Goal: Information Seeking & Learning: Learn about a topic

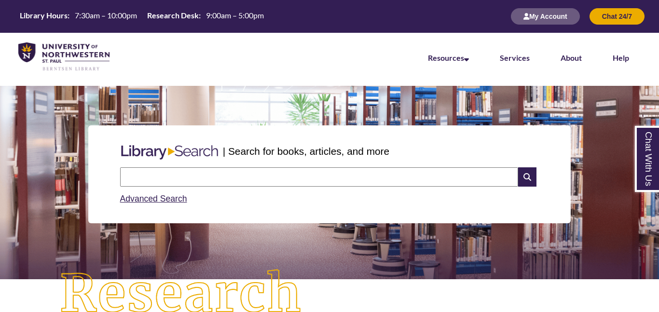
click at [299, 176] on input "text" at bounding box center [319, 176] width 398 height 19
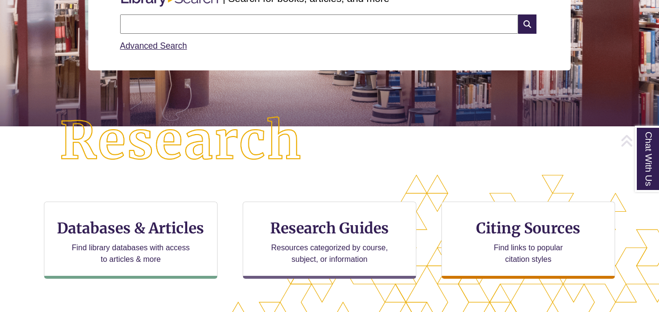
scroll to position [163, 0]
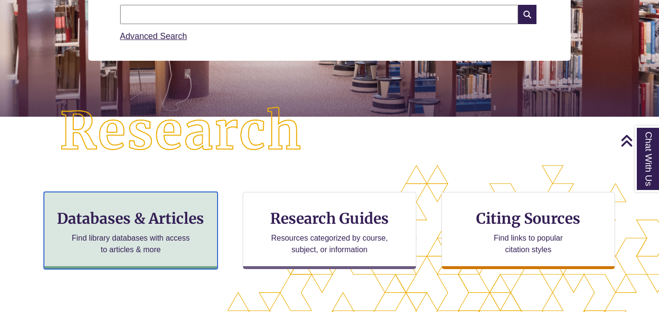
click at [175, 221] on h3 "Databases & Articles" at bounding box center [130, 218] width 157 height 18
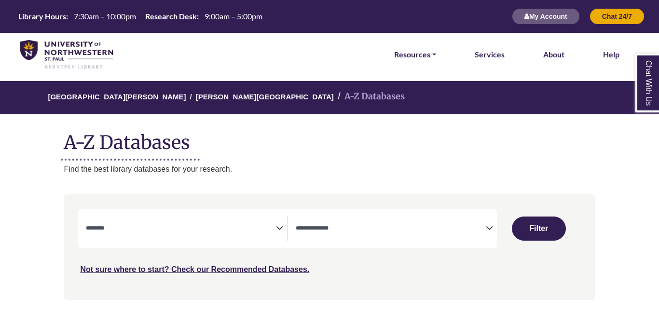
select select "Database Subject Filter"
select select "Database Types Filter"
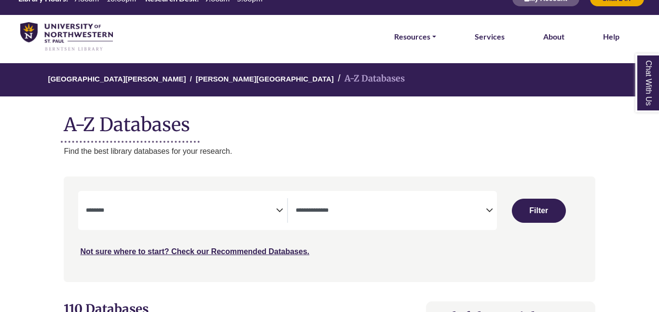
scroll to position [18, 0]
click at [238, 207] on span "Search filters" at bounding box center [181, 209] width 190 height 8
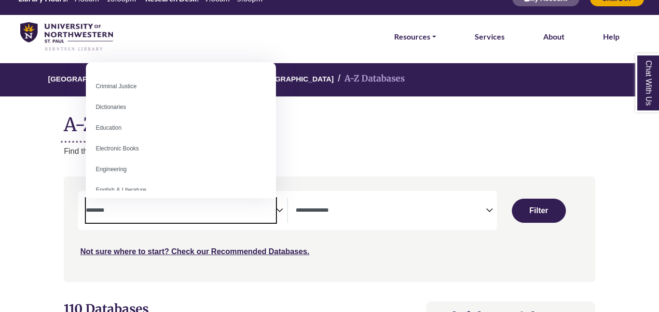
scroll to position [226, 0]
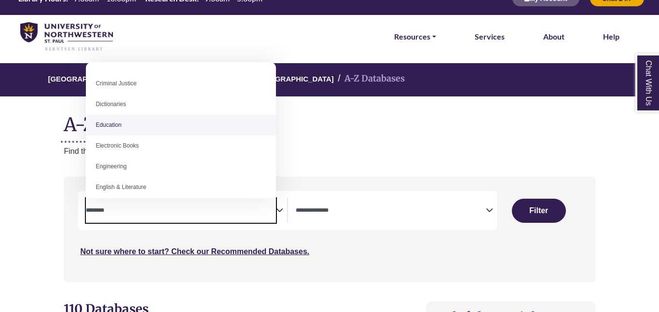
select select "*****"
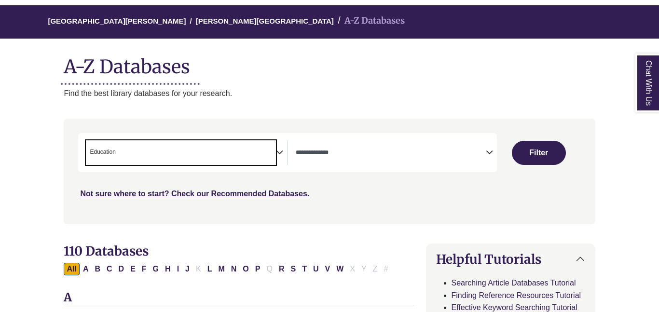
scroll to position [87, 0]
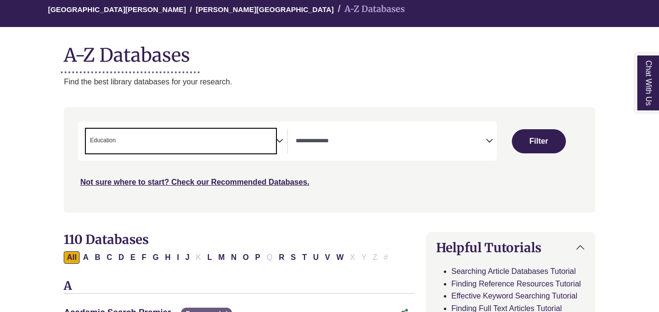
click at [280, 139] on icon "Search filters" at bounding box center [279, 139] width 7 height 14
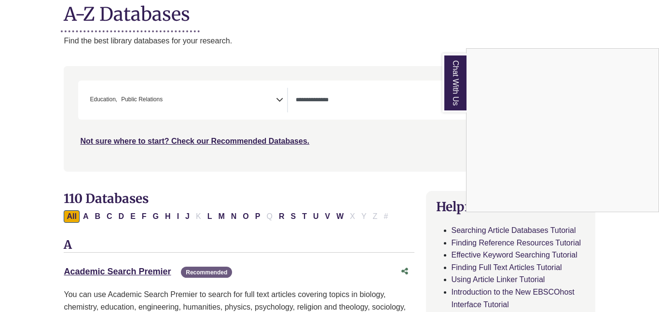
scroll to position [130, 0]
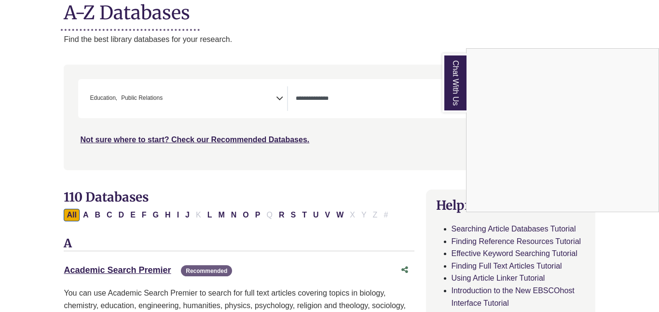
click at [448, 82] on link "Chat With Us" at bounding box center [454, 83] width 24 height 59
click at [448, 82] on div "**********" at bounding box center [287, 98] width 419 height 39
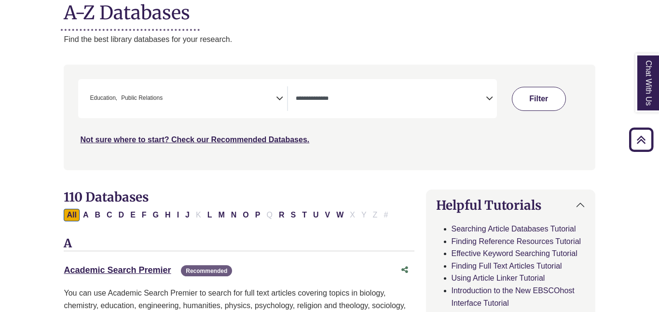
click at [533, 99] on button "Filter" at bounding box center [539, 99] width 54 height 24
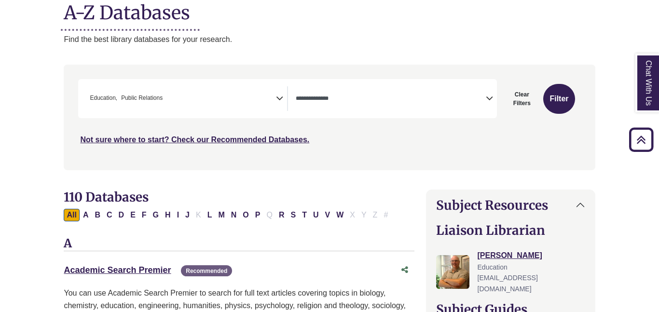
select select "Database Types Filter"
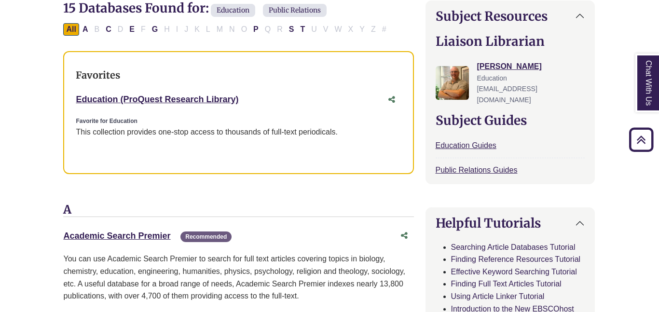
scroll to position [0, 0]
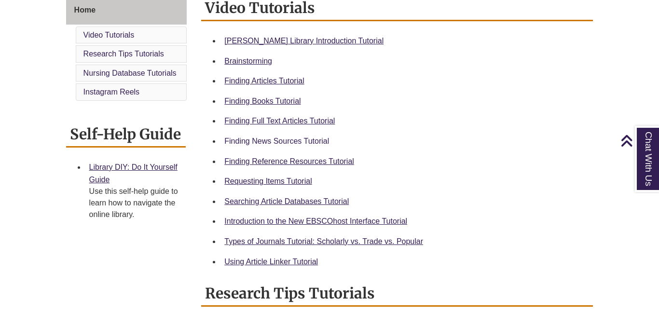
scroll to position [277, 0]
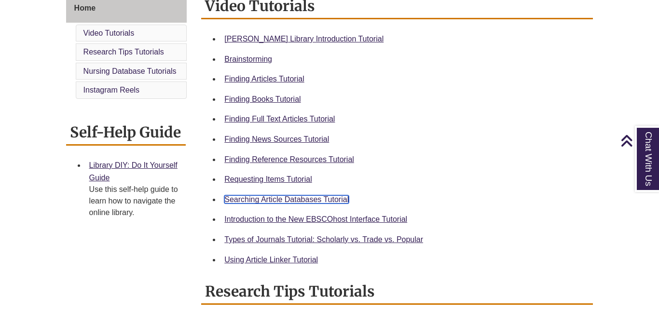
click at [295, 198] on link "Searching Article Databases Tutorial" at bounding box center [286, 199] width 124 height 8
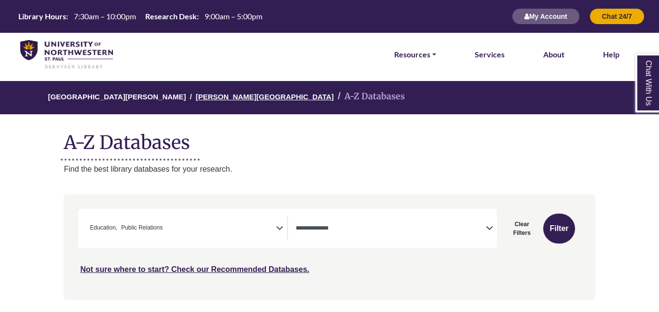
scroll to position [0, 0]
select select "Database Types Filter"
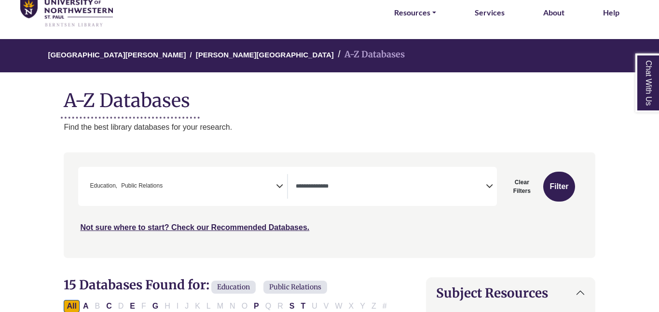
click at [279, 184] on icon "Search filters" at bounding box center [279, 184] width 7 height 14
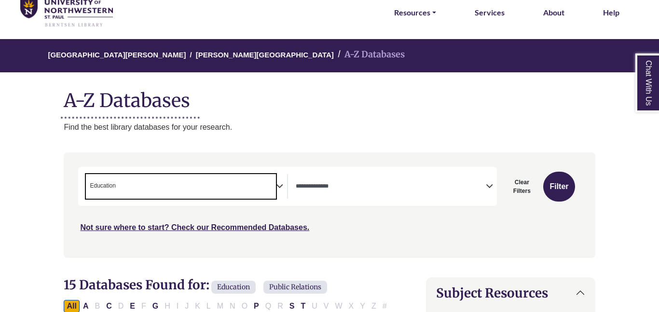
scroll to position [125, 0]
click at [281, 185] on icon "Search filters" at bounding box center [279, 184] width 7 height 14
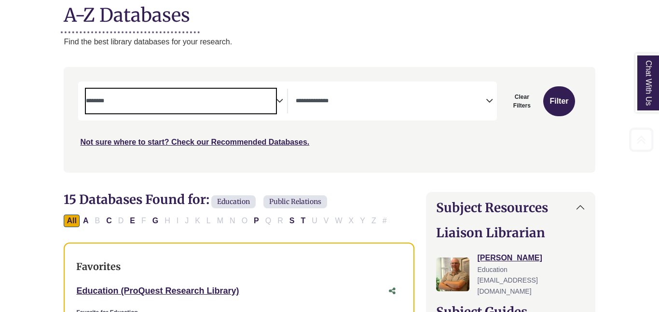
scroll to position [131, 0]
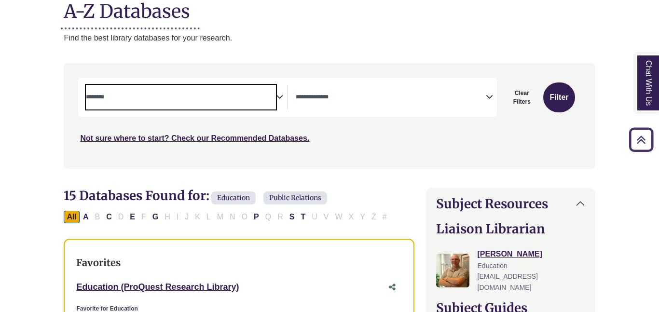
click at [385, 156] on div "Search filters" at bounding box center [328, 115] width 519 height 97
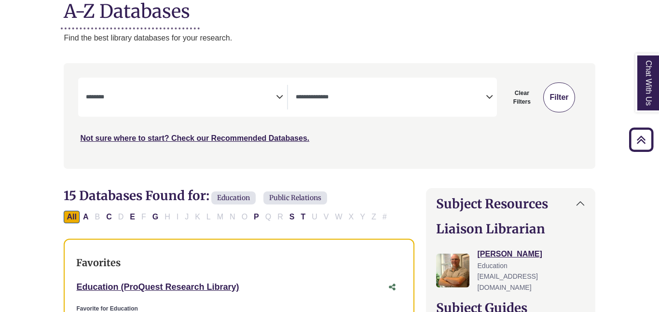
click at [554, 99] on button "Filter" at bounding box center [558, 97] width 31 height 30
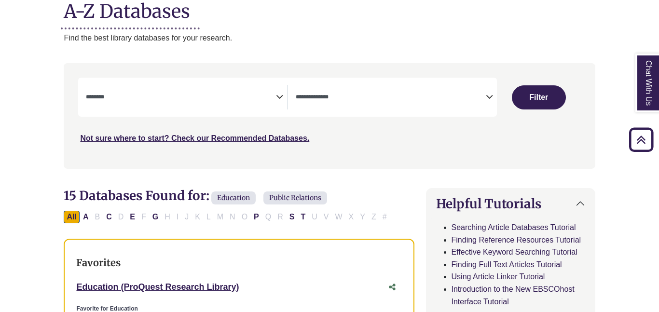
select select "Database Subject Filter"
select select "Database Types Filter"
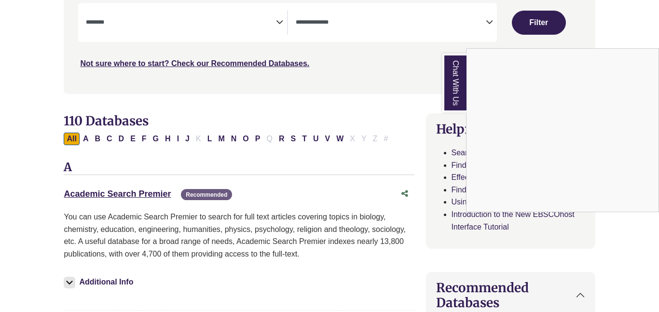
scroll to position [207, 0]
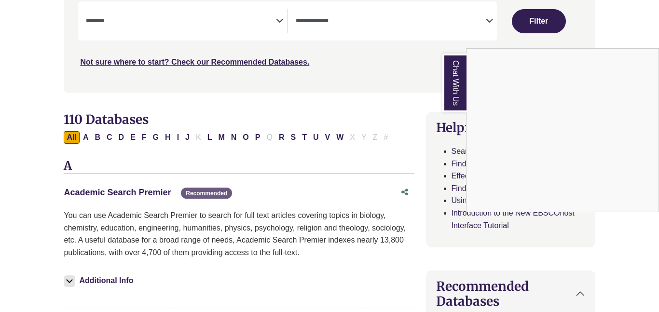
click at [143, 190] on div "Chat With Us" at bounding box center [329, 156] width 659 height 312
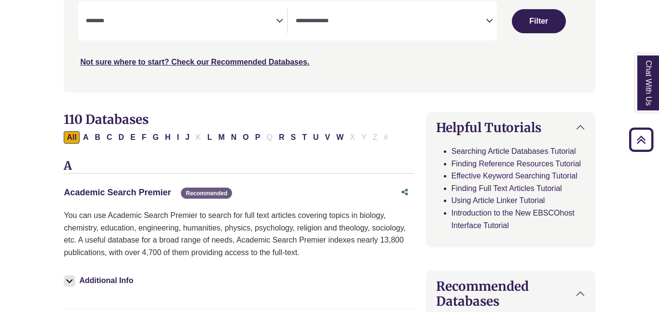
click at [147, 191] on link "Academic Search Premier This link opens in a new window" at bounding box center [117, 193] width 107 height 10
click at [146, 190] on link "Academic Search Premier This link opens in a new window" at bounding box center [117, 193] width 107 height 10
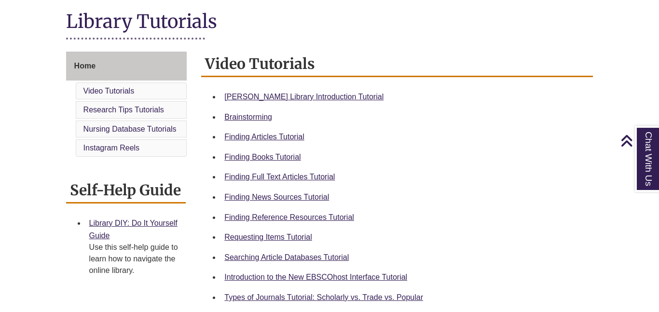
scroll to position [217, 0]
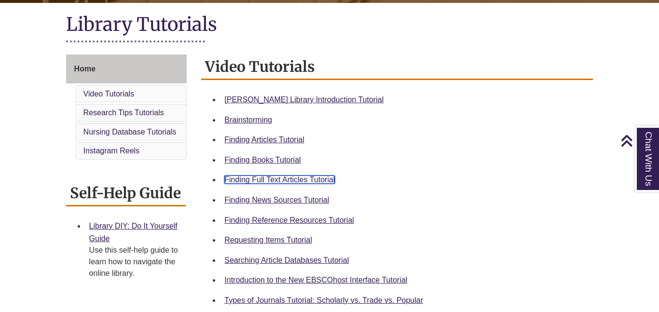
click at [247, 182] on link "Finding Full Text Articles Tutorial" at bounding box center [279, 180] width 110 height 8
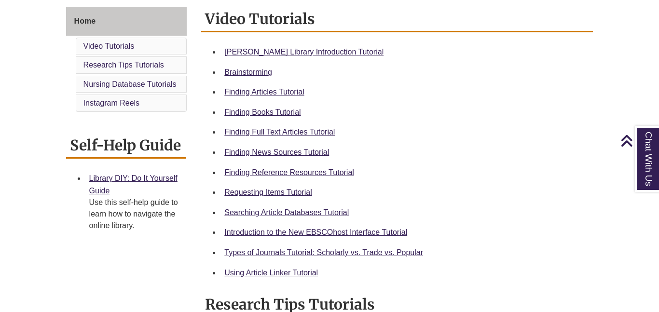
scroll to position [265, 0]
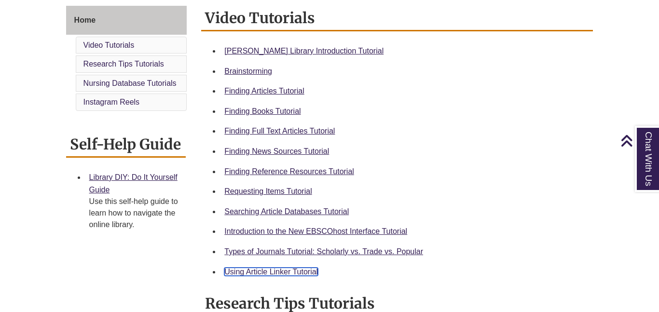
click at [272, 271] on link "Using Article Linker Tutorial" at bounding box center [271, 272] width 94 height 8
